Goal: Task Accomplishment & Management: Use online tool/utility

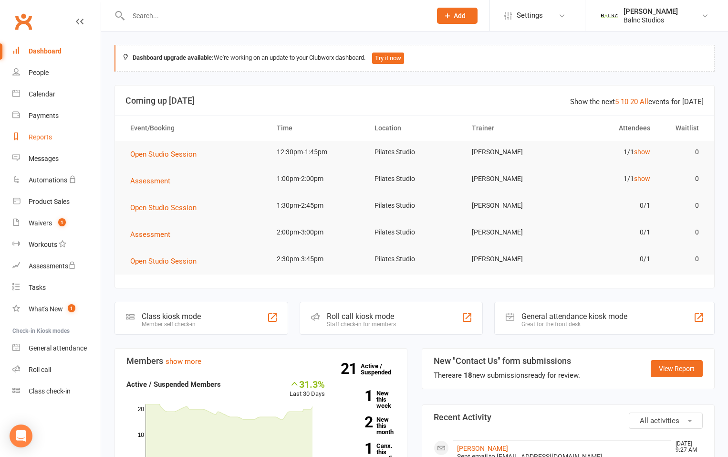
click at [49, 136] on div "Reports" at bounding box center [40, 137] width 23 height 8
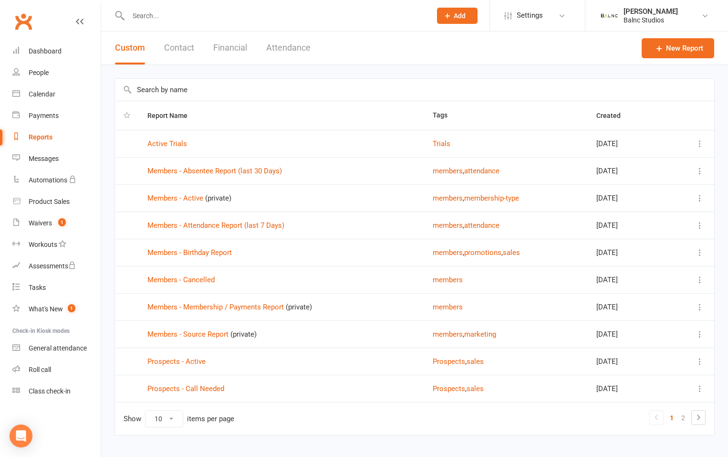
click at [225, 46] on button "Financial" at bounding box center [230, 47] width 34 height 33
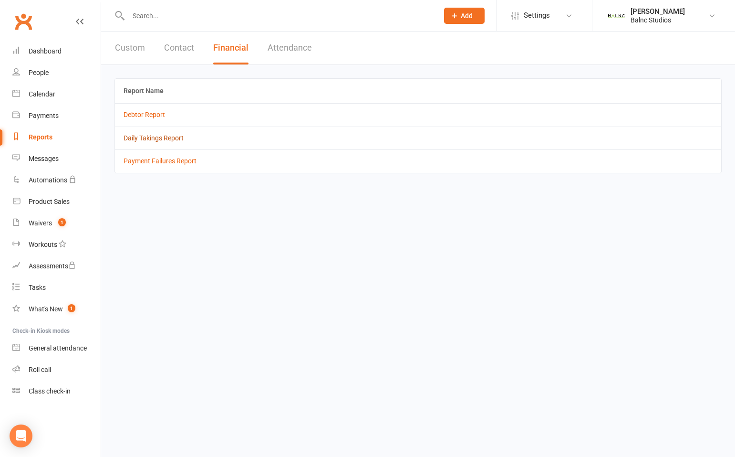
click at [159, 136] on link "Daily Takings Report" at bounding box center [154, 138] width 60 height 8
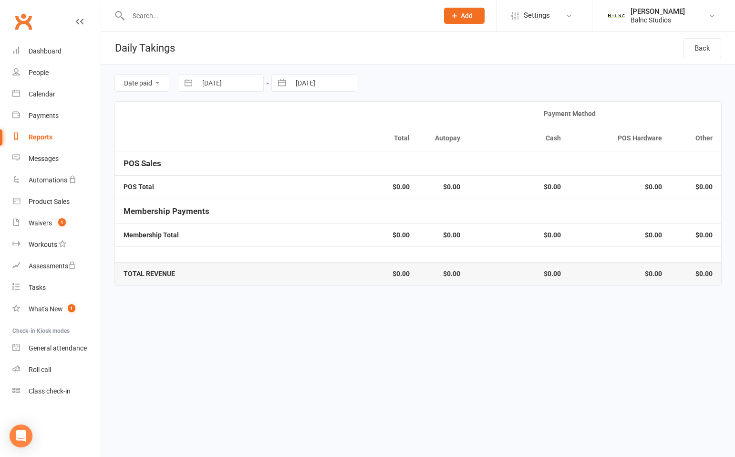
select select "7"
select select "2025"
select select "8"
select select "2025"
select select "9"
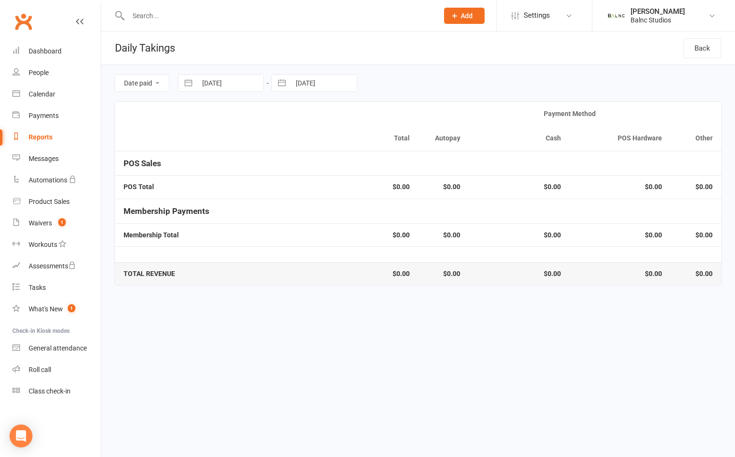
select select "2025"
click at [217, 81] on input "[DATE]" at bounding box center [230, 83] width 66 height 16
click at [196, 122] on icon "Move backward to switch to the previous month." at bounding box center [197, 122] width 9 height 9
select select "6"
select select "2025"
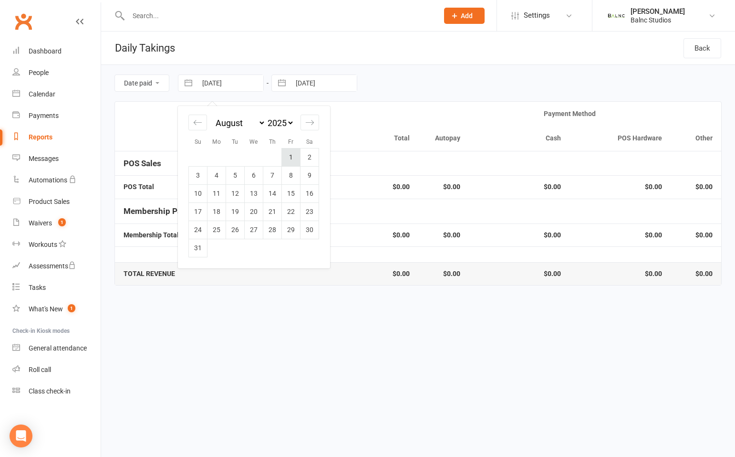
click at [292, 154] on td "1" at bounding box center [291, 157] width 19 height 18
type input "[DATE]"
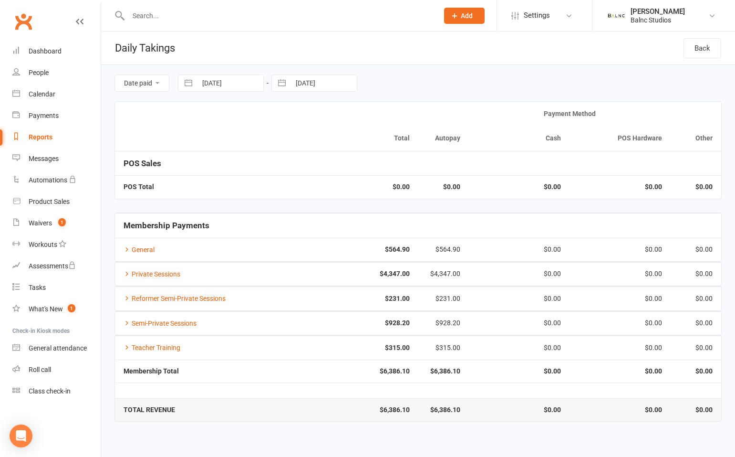
click at [212, 80] on input "[DATE]" at bounding box center [230, 83] width 66 height 16
select select "6"
select select "2025"
select select "7"
select select "2025"
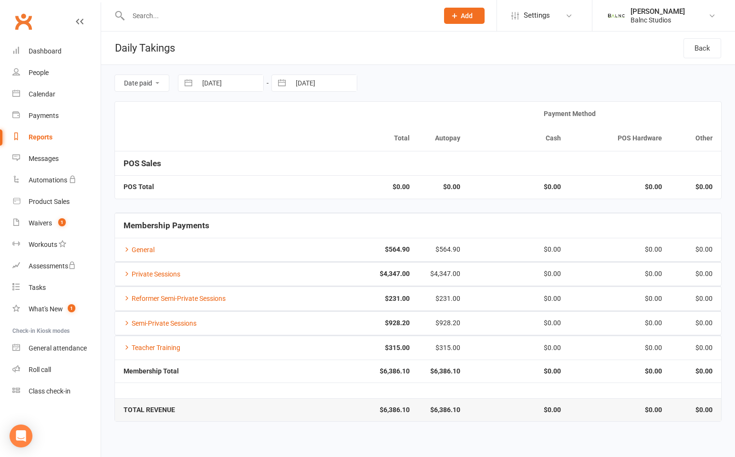
select select "8"
select select "2025"
click at [219, 192] on td "11" at bounding box center [217, 193] width 19 height 18
type input "[DATE]"
